Goal: Find specific page/section: Find specific page/section

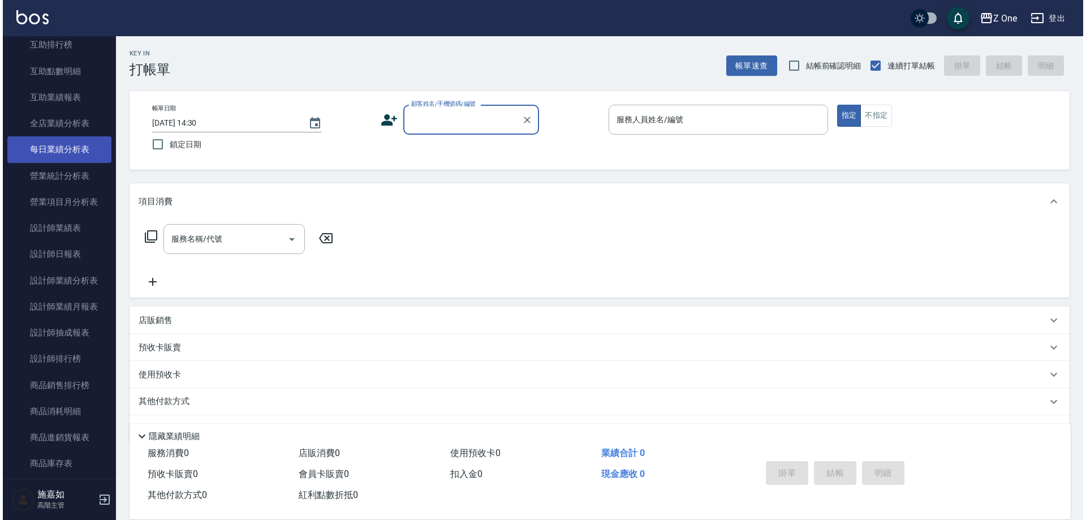
scroll to position [622, 0]
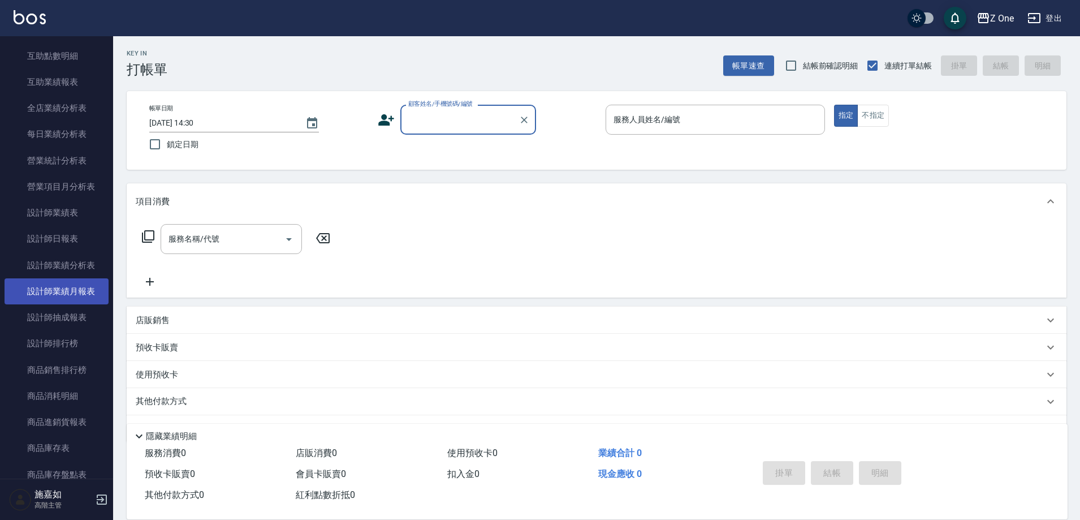
click at [63, 285] on link "設計師業績月報表" at bounding box center [57, 291] width 104 height 26
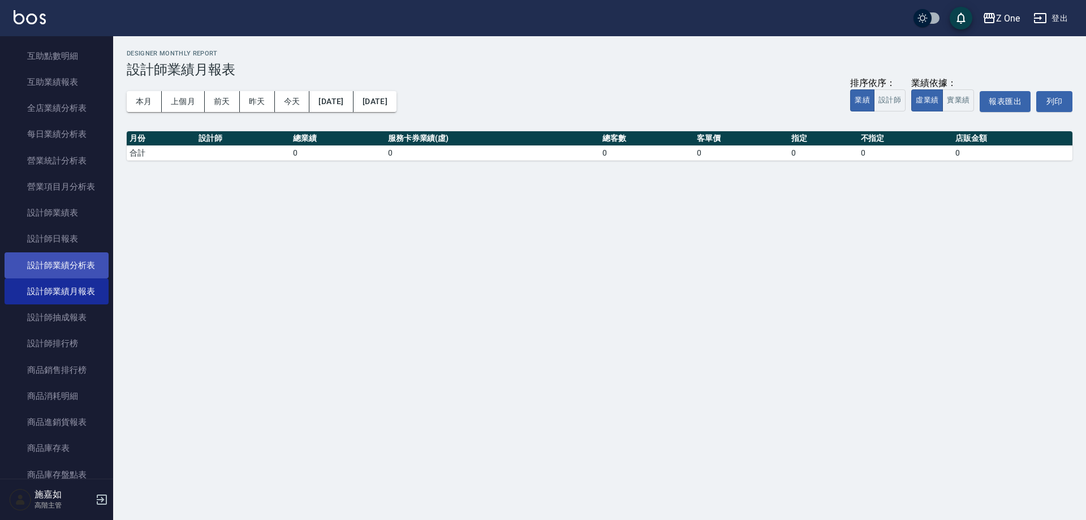
click at [76, 258] on link "設計師業績分析表" at bounding box center [57, 265] width 104 height 26
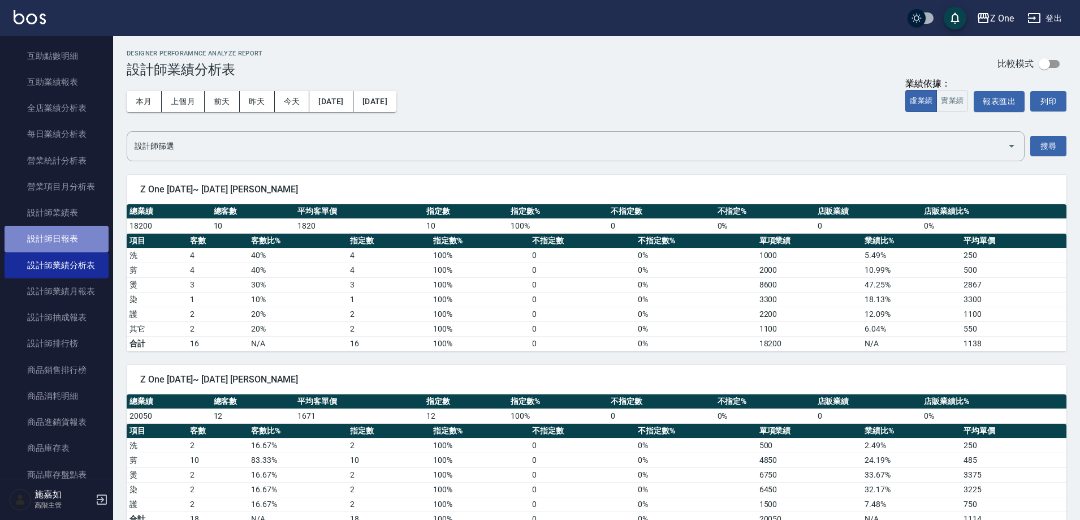
click at [76, 247] on link "設計師日報表" at bounding box center [57, 239] width 104 height 26
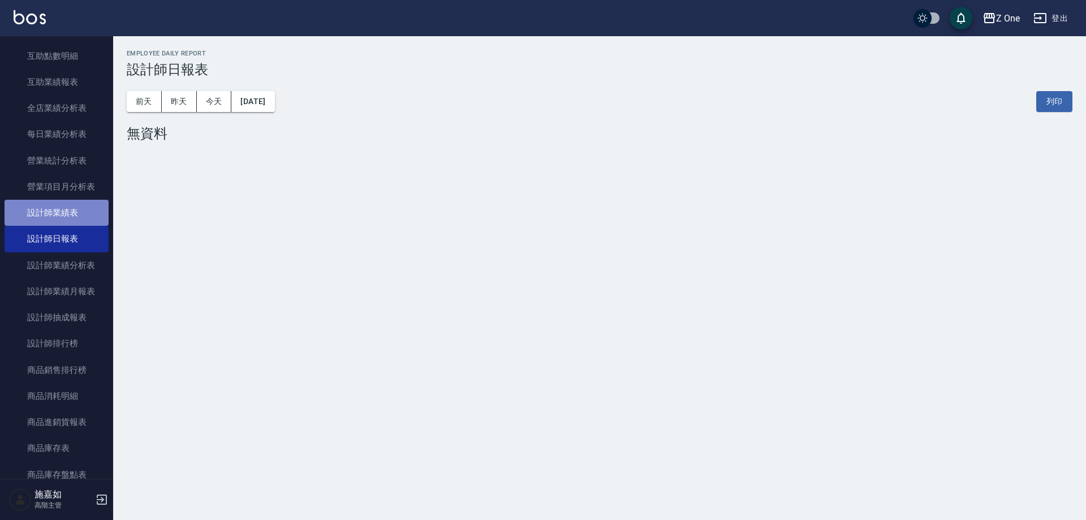
click at [81, 221] on link "設計師業績表" at bounding box center [57, 213] width 104 height 26
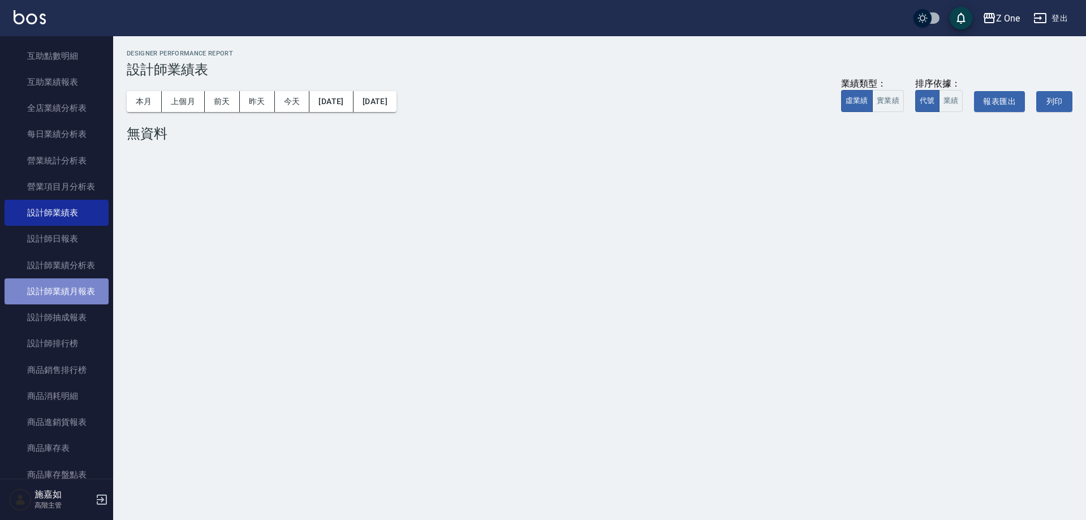
click at [92, 284] on link "設計師業績月報表" at bounding box center [57, 291] width 104 height 26
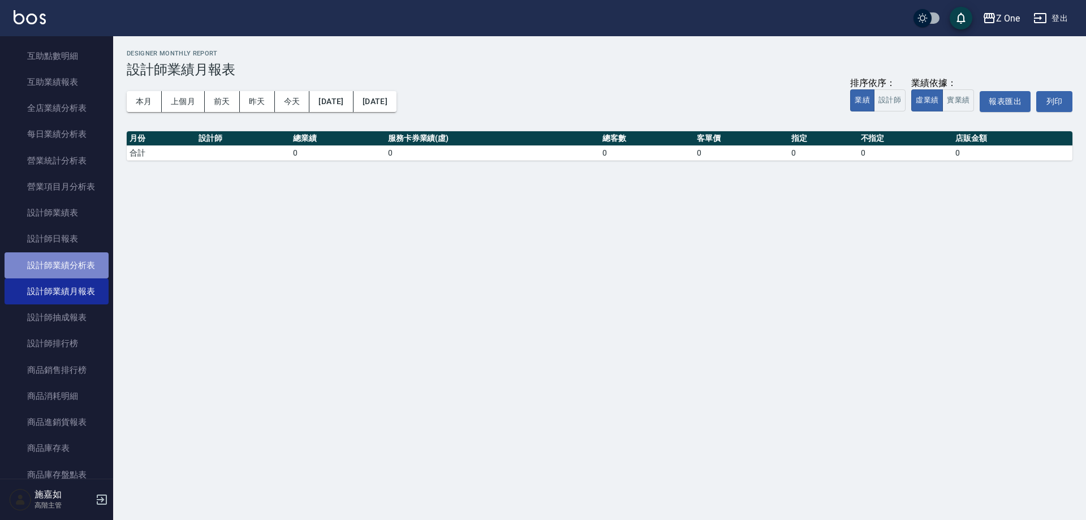
click at [76, 270] on link "設計師業績分析表" at bounding box center [57, 265] width 104 height 26
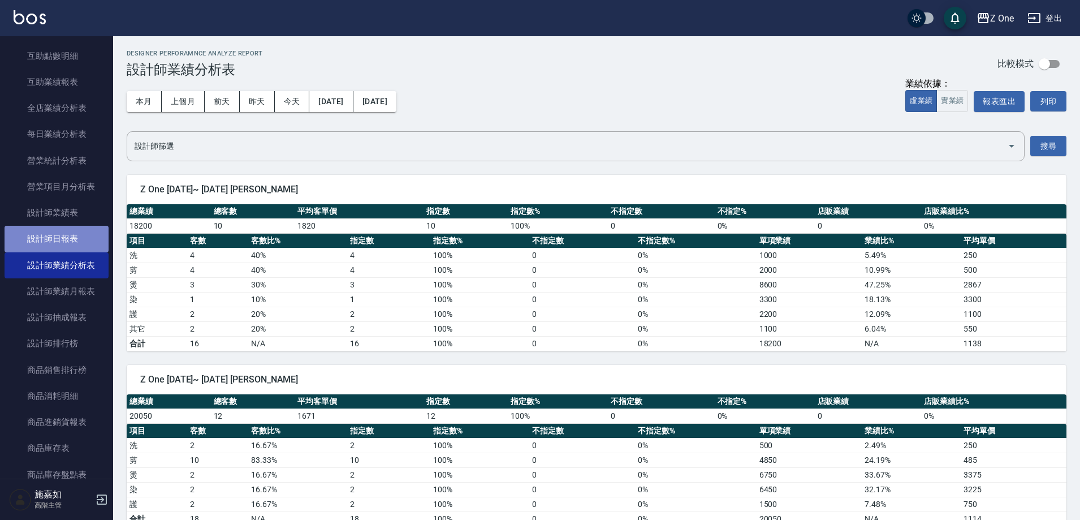
click at [76, 240] on link "設計師日報表" at bounding box center [57, 239] width 104 height 26
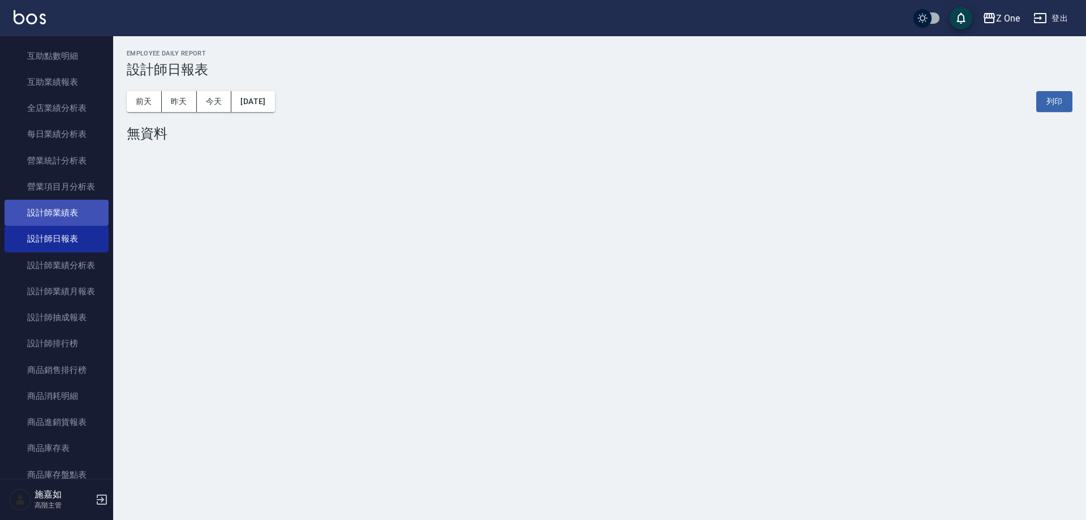
click at [77, 209] on link "設計師業績表" at bounding box center [57, 213] width 104 height 26
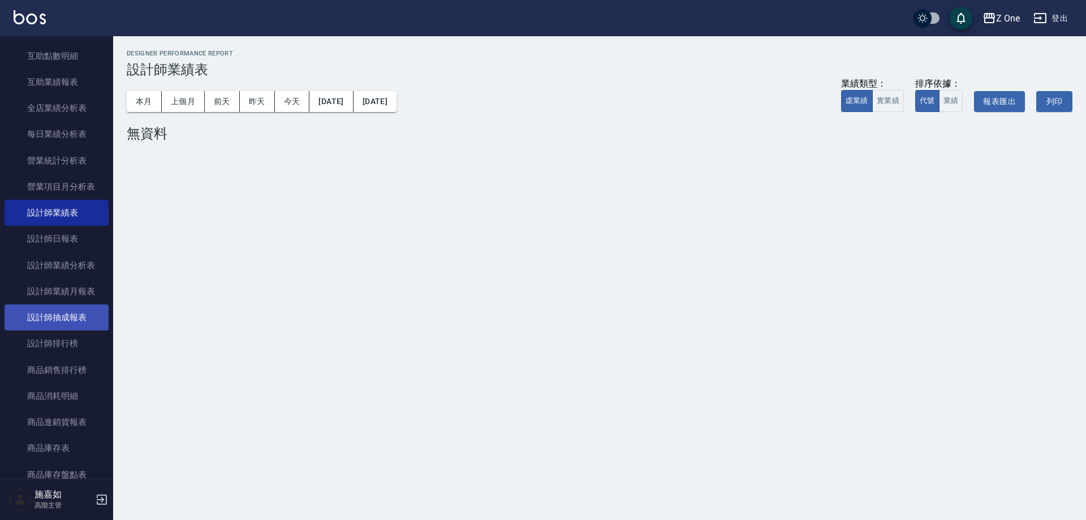
click at [75, 308] on link "設計師抽成報表" at bounding box center [57, 317] width 104 height 26
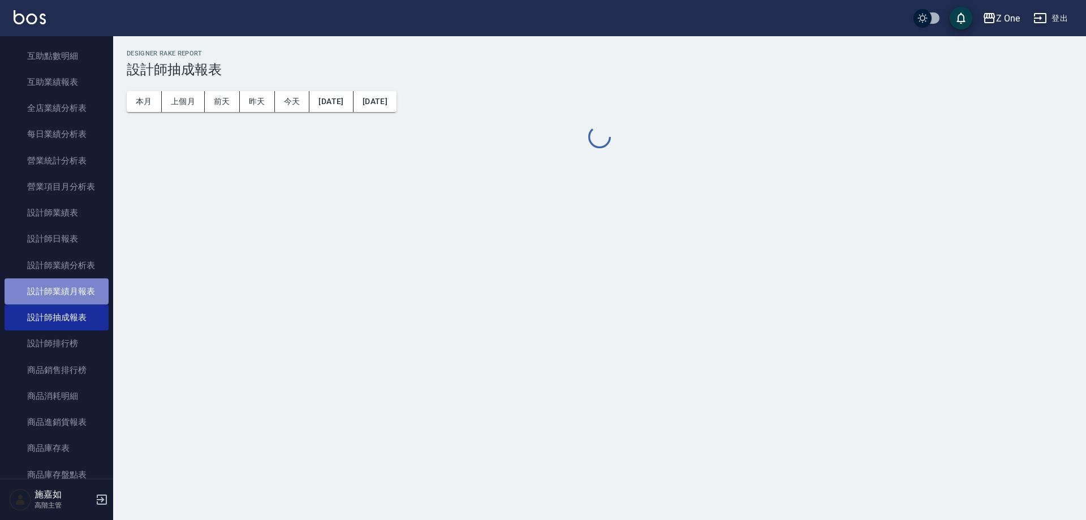
click at [77, 292] on link "設計師業績月報表" at bounding box center [57, 291] width 104 height 26
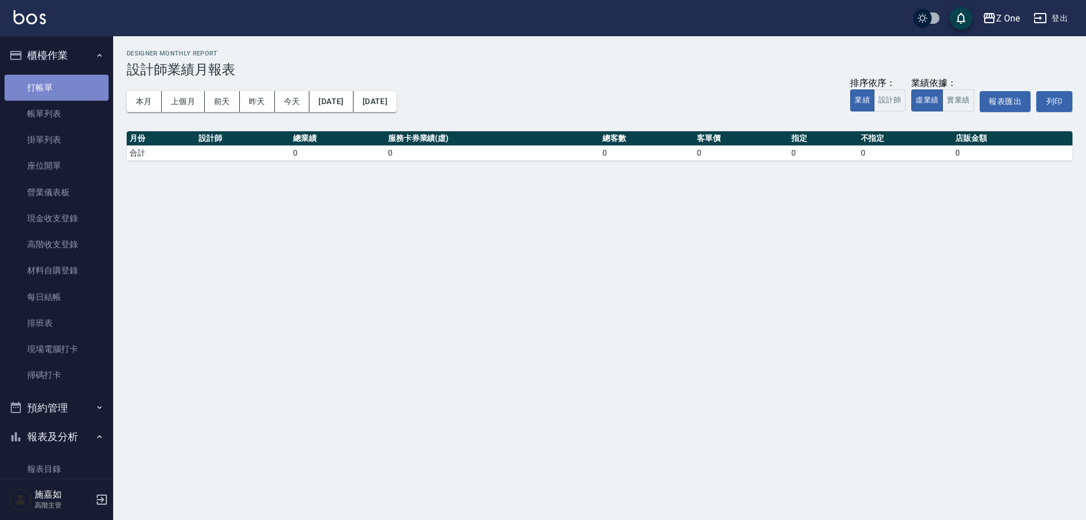
click at [56, 79] on link "打帳單" at bounding box center [57, 88] width 104 height 26
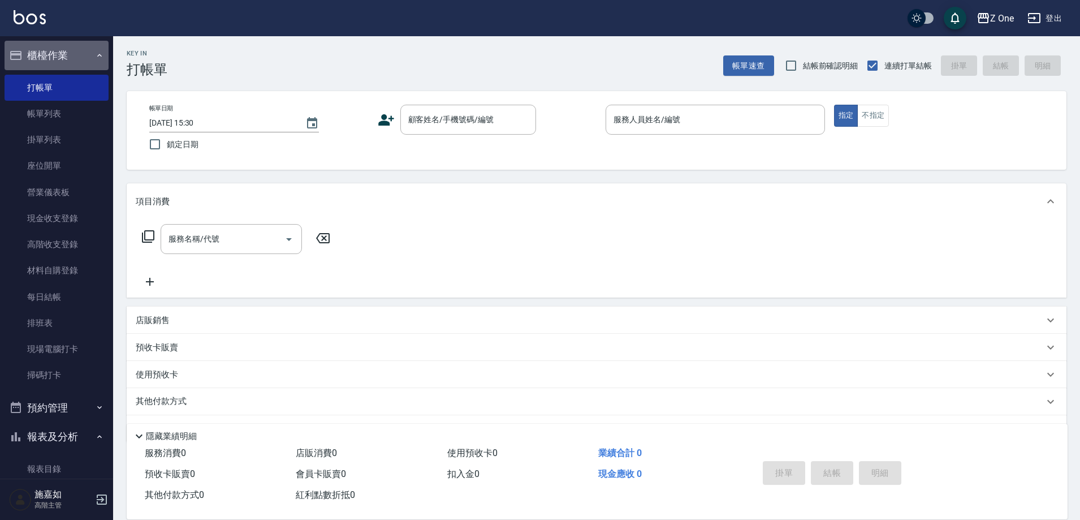
click at [80, 55] on button "櫃檯作業" at bounding box center [57, 55] width 104 height 29
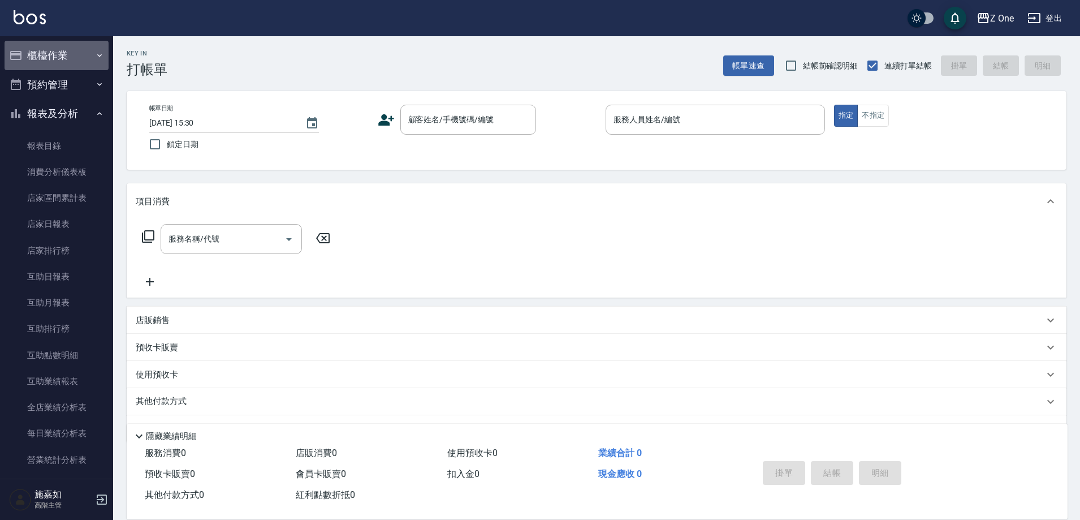
click at [80, 55] on button "櫃檯作業" at bounding box center [57, 55] width 104 height 29
